Goal: Information Seeking & Learning: Learn about a topic

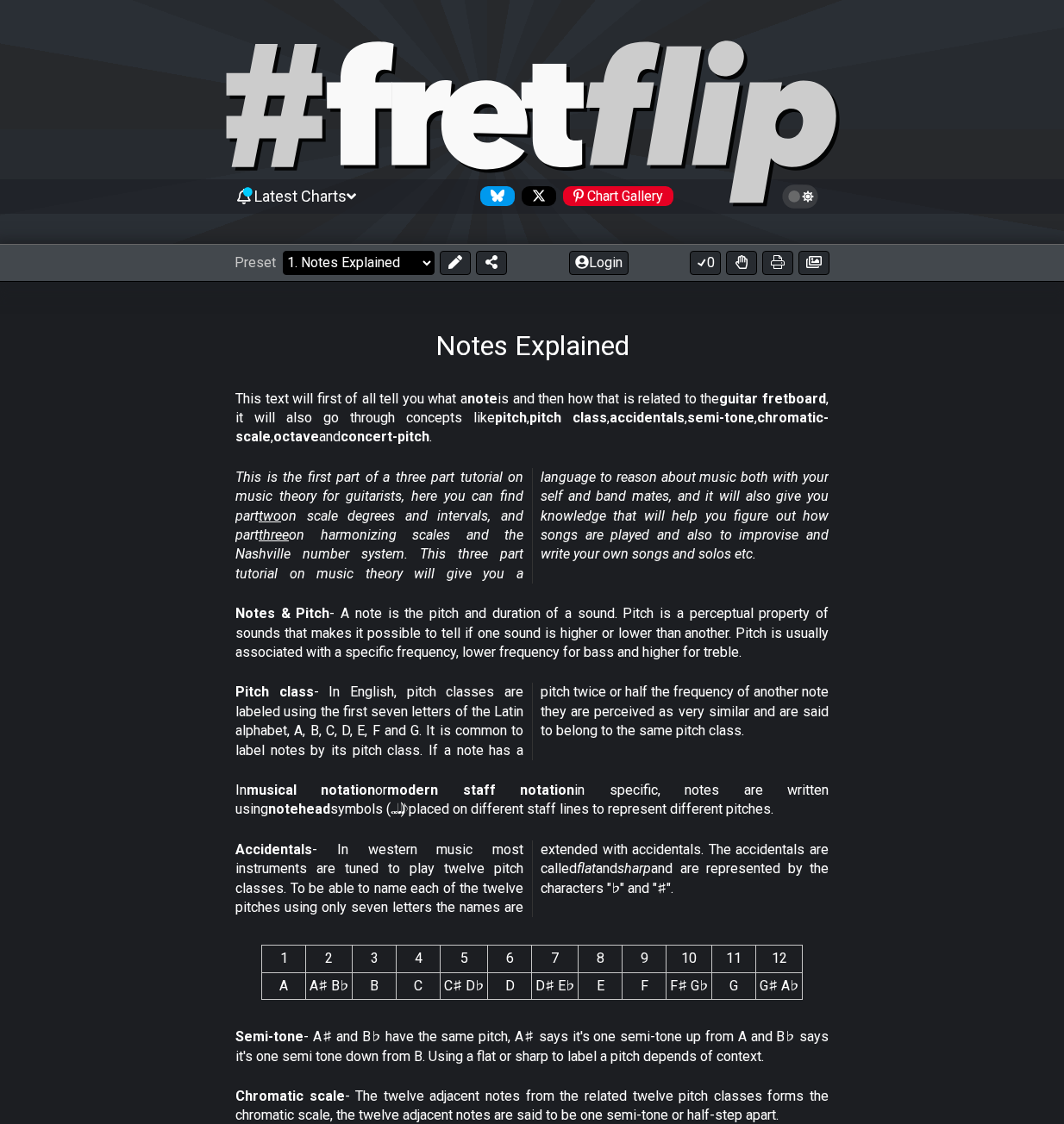
click at [353, 268] on select "Welcome to #fretflip! Initial Preset Custom Preset Minor Pentatonic Major Penta…" at bounding box center [359, 262] width 152 height 24
click at [283, 250] on select "Welcome to #fretflip! Initial Preset Custom Preset Minor Pentatonic Major Penta…" at bounding box center [359, 262] width 152 height 24
select select "/musical-notes-explained"
select select "C"
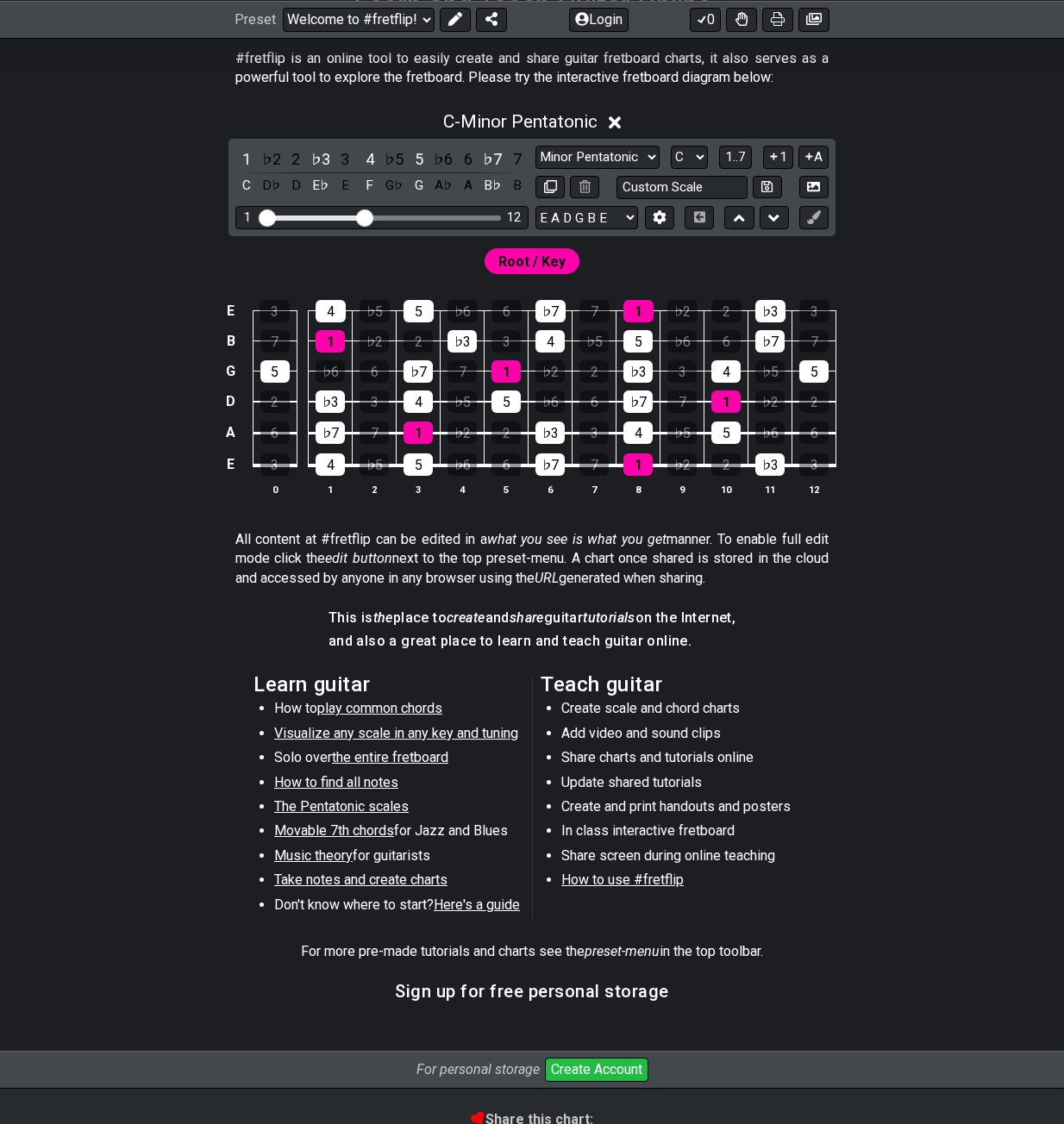
scroll to position [345, 0]
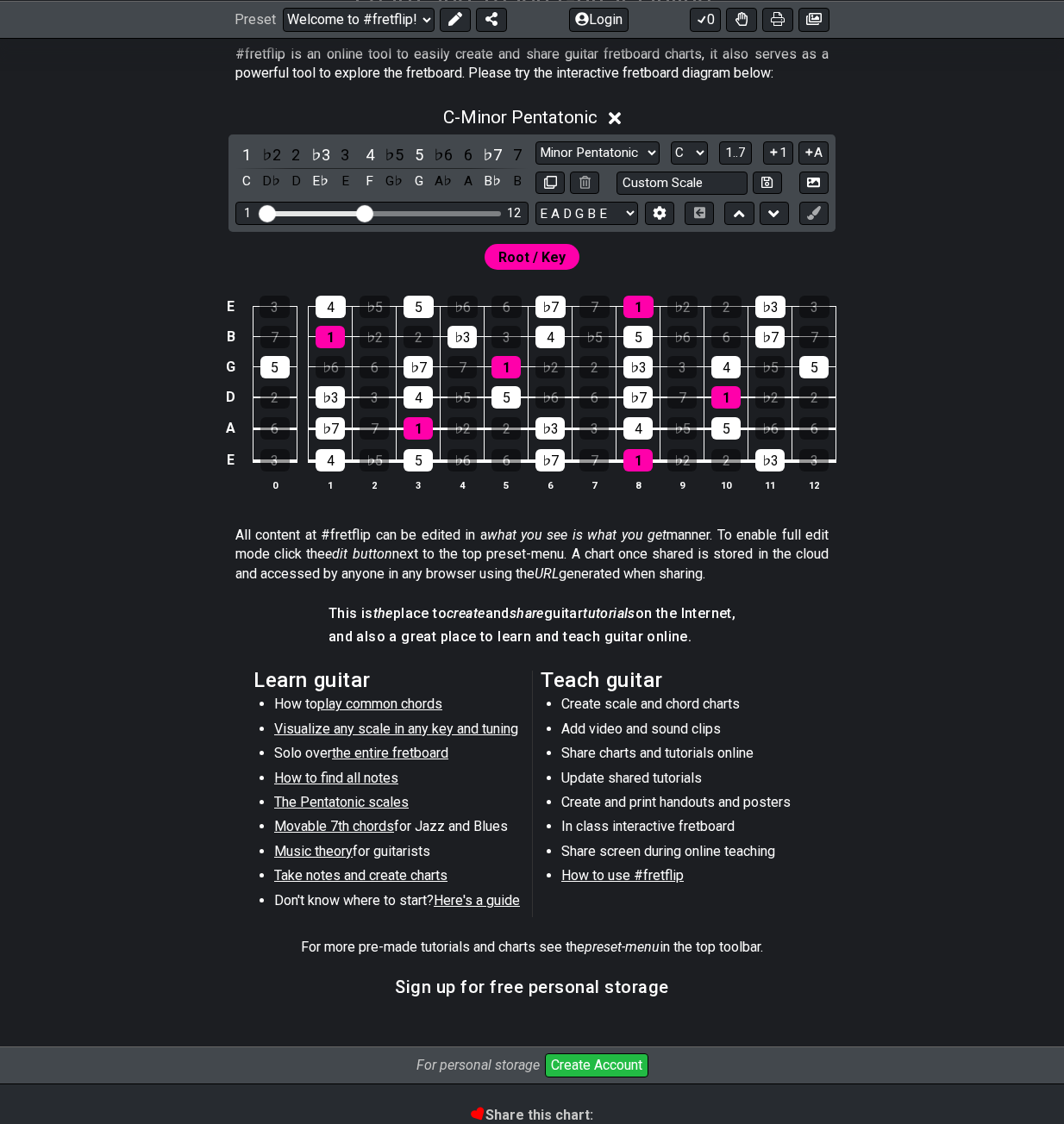
click at [294, 727] on span "Visualize any scale in any key and tuning" at bounding box center [396, 729] width 244 height 17
select select "/guitar-scales"
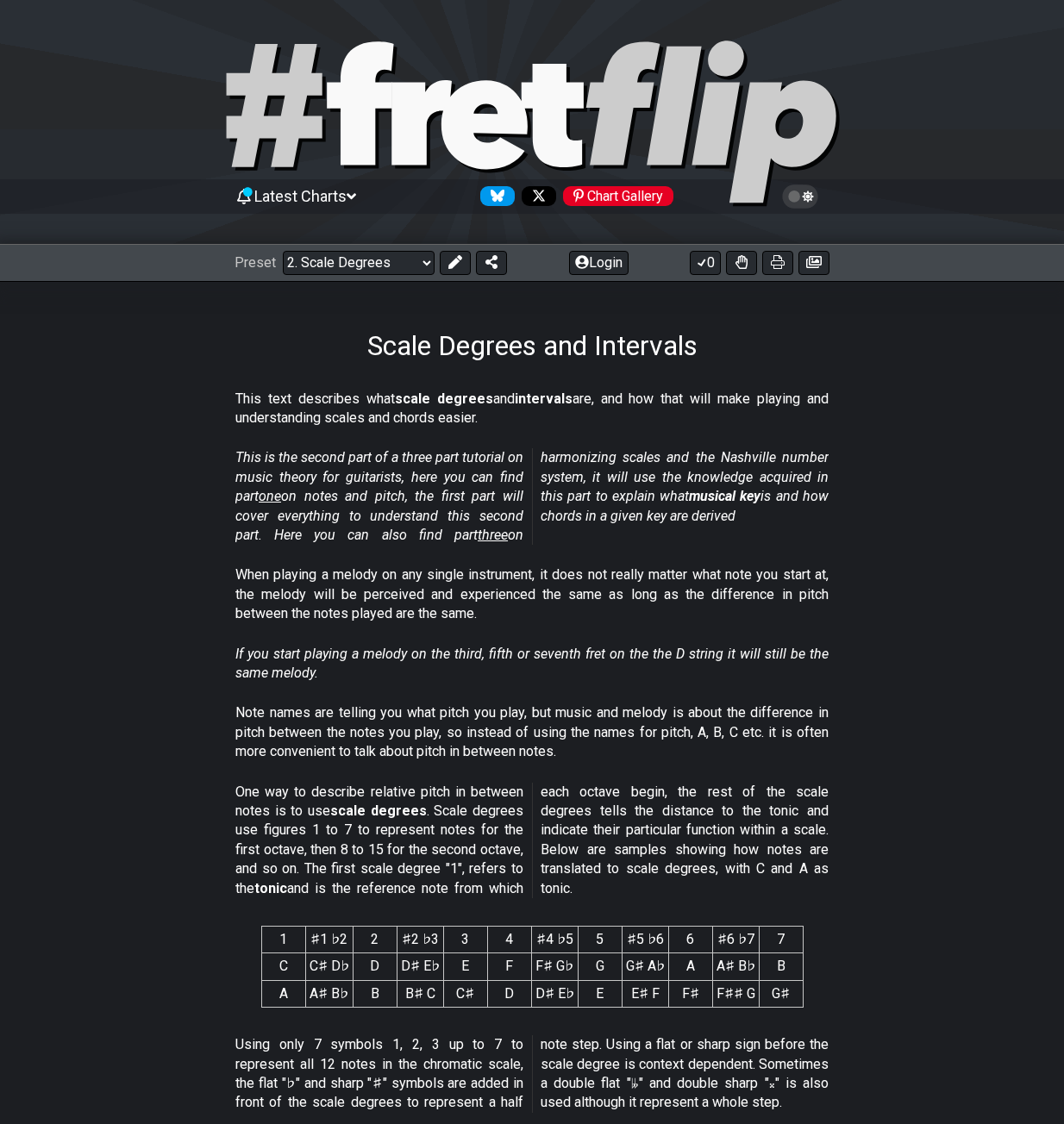
drag, startPoint x: 1031, startPoint y: 0, endPoint x: 822, endPoint y: 26, distance: 210.6
click at [712, 35] on div "Latest Charts Chart Gallery" at bounding box center [532, 122] width 1064 height 245
click at [466, 260] on button at bounding box center [455, 262] width 31 height 24
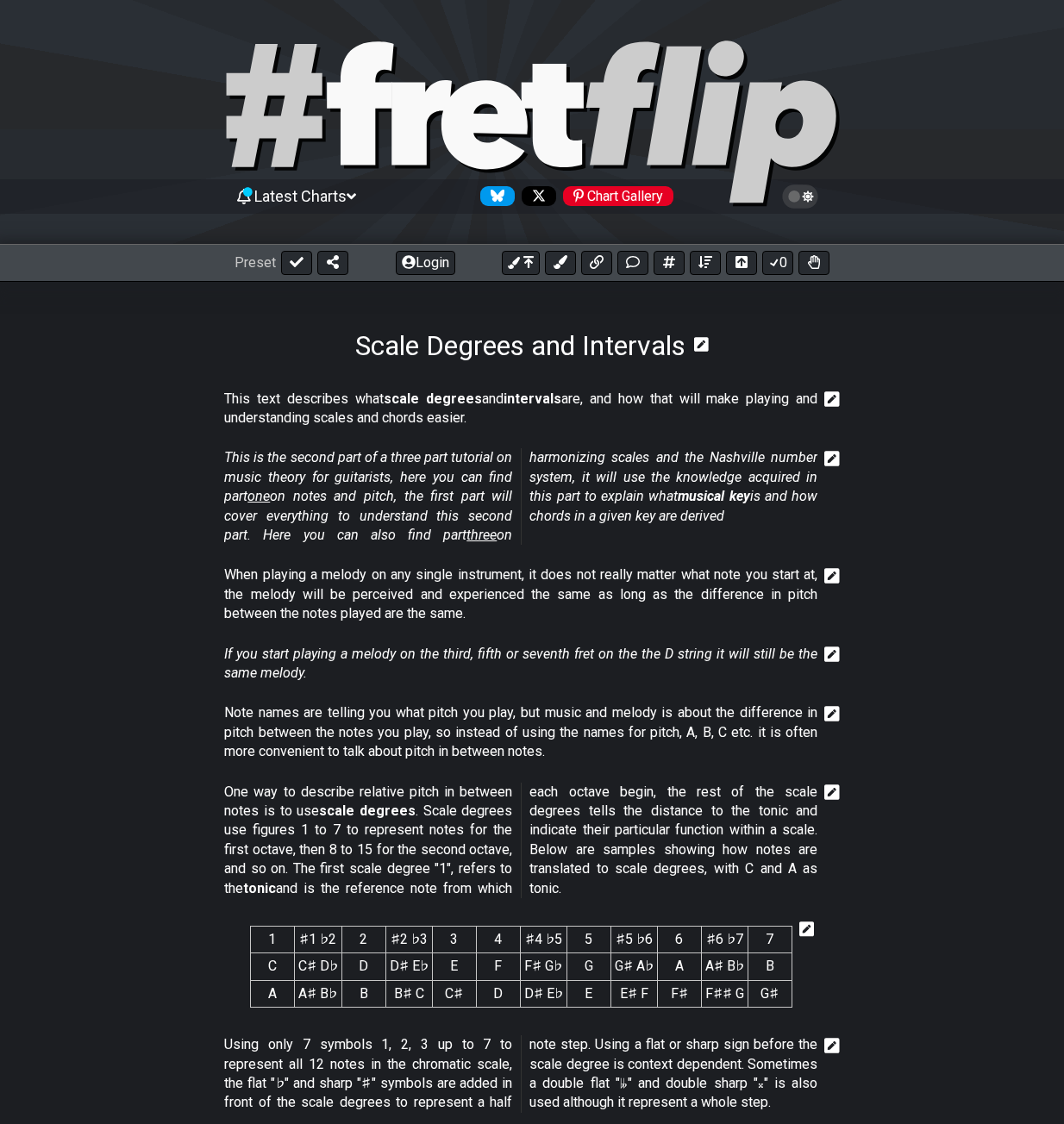
click at [347, 411] on p "This text describes what scale degrees and intervals are, and how that will mak…" at bounding box center [520, 409] width 593 height 39
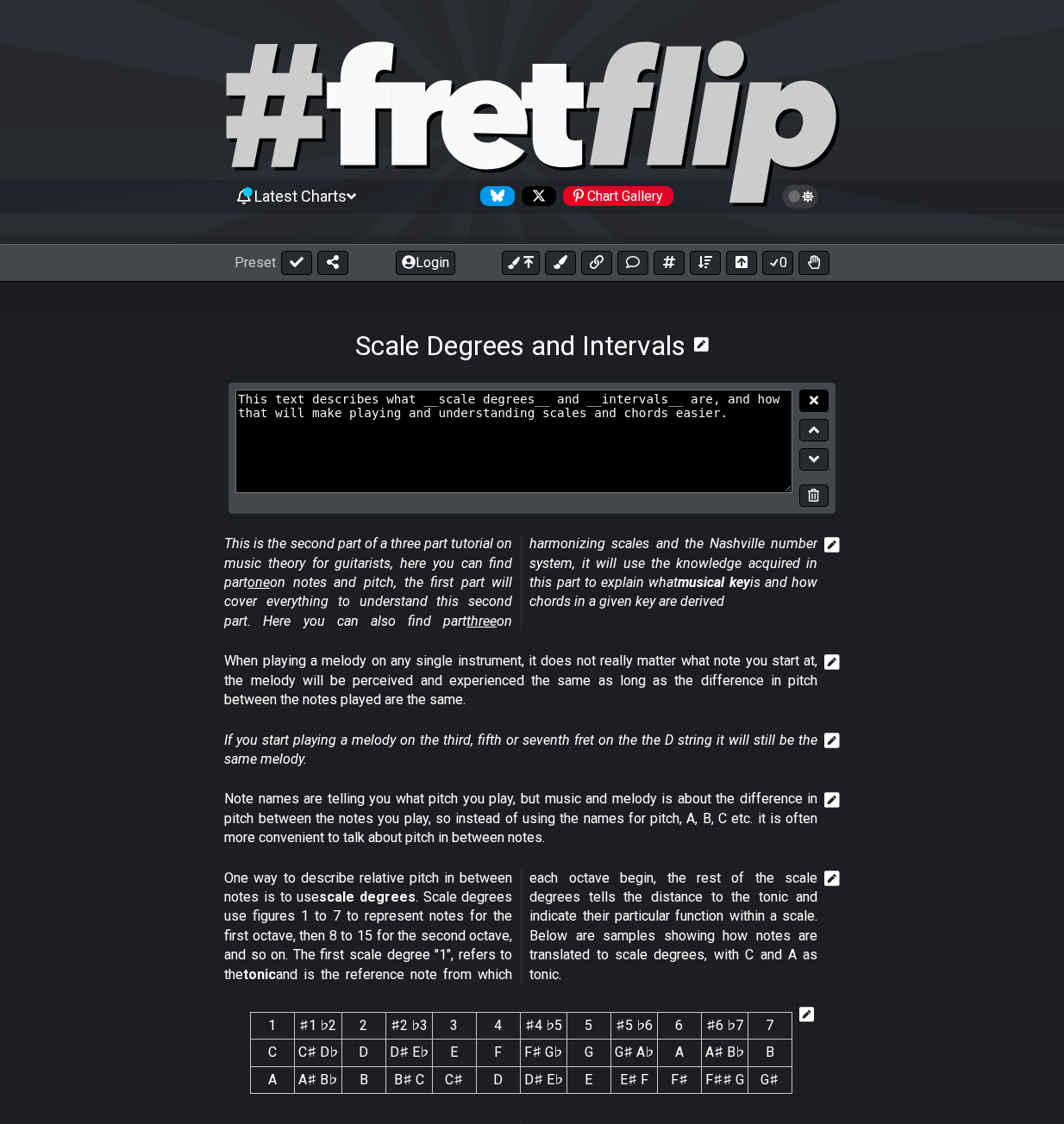
click at [812, 404] on icon at bounding box center [814, 401] width 8 height 13
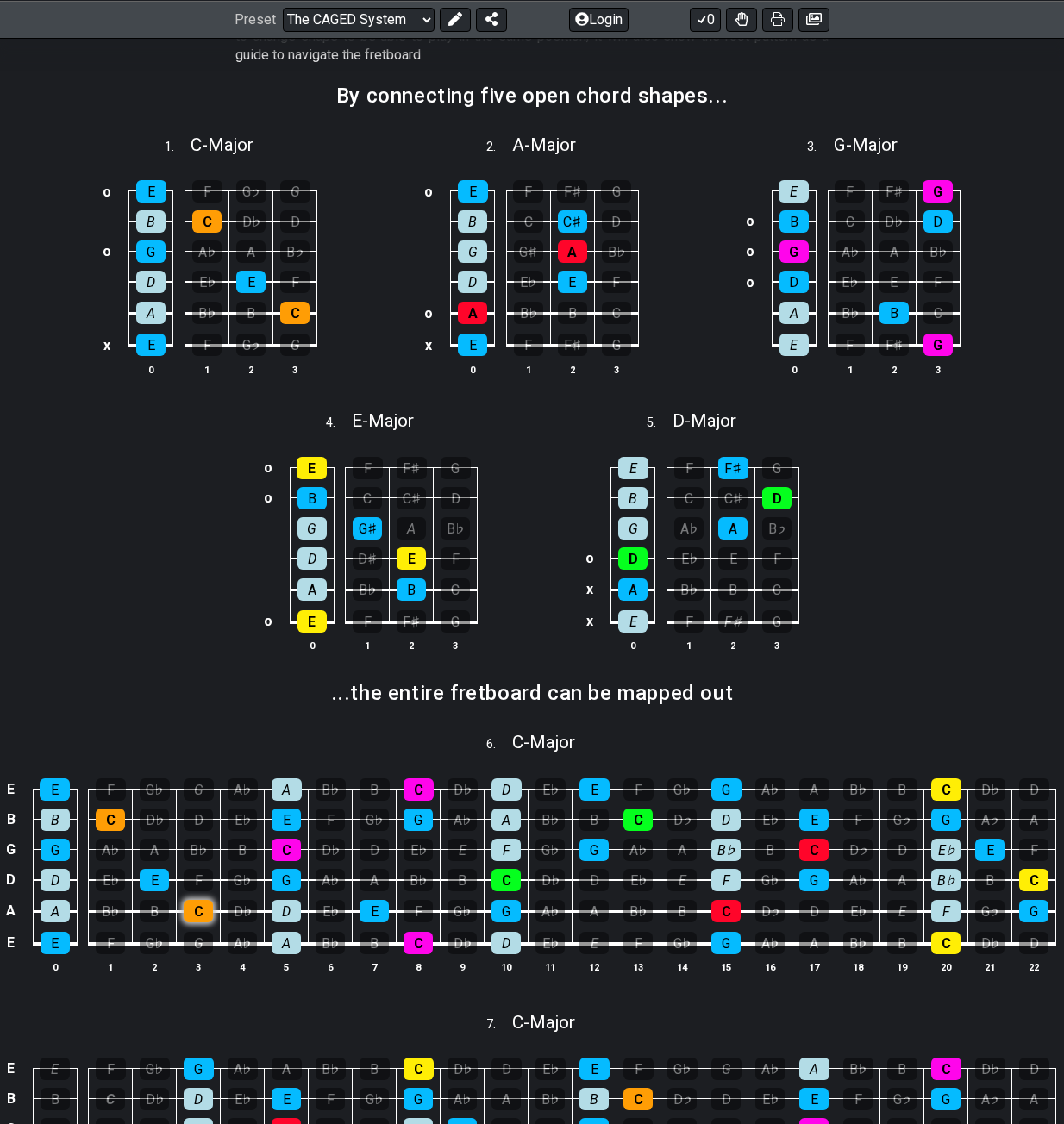
scroll to position [517, 0]
